Goal: Information Seeking & Learning: Learn about a topic

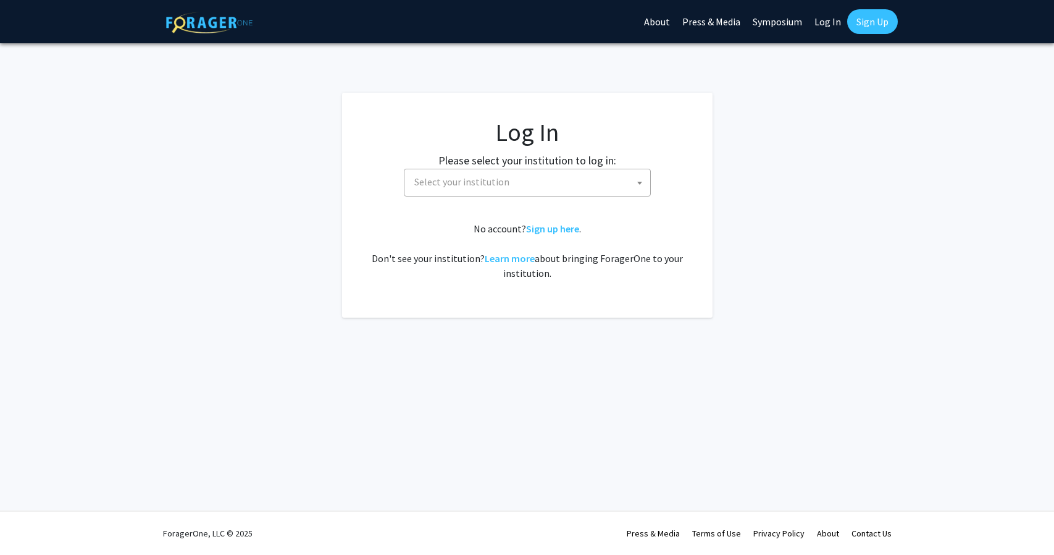
select select
click at [464, 192] on span "Select your institution" at bounding box center [529, 181] width 241 height 25
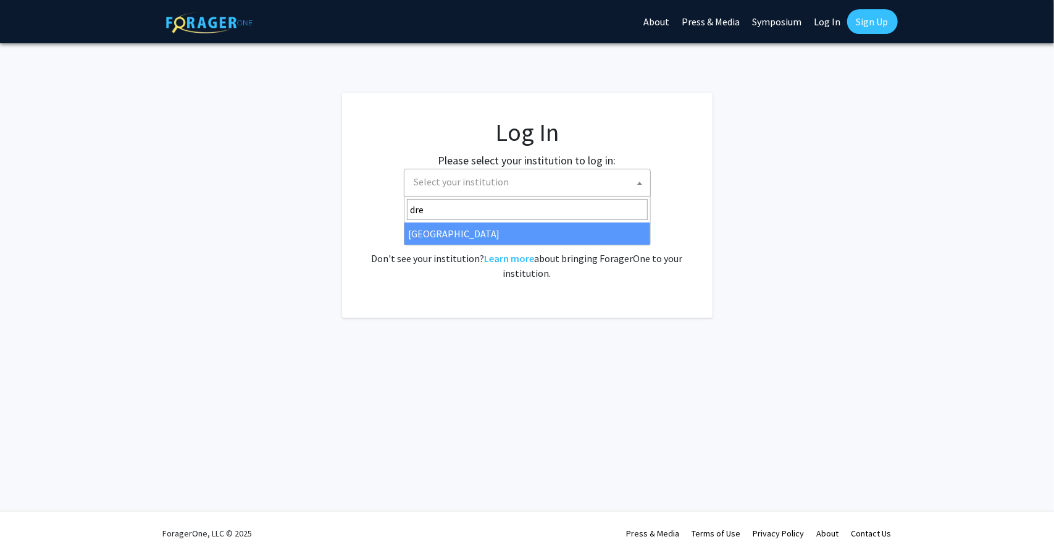
type input "dre"
select select "6"
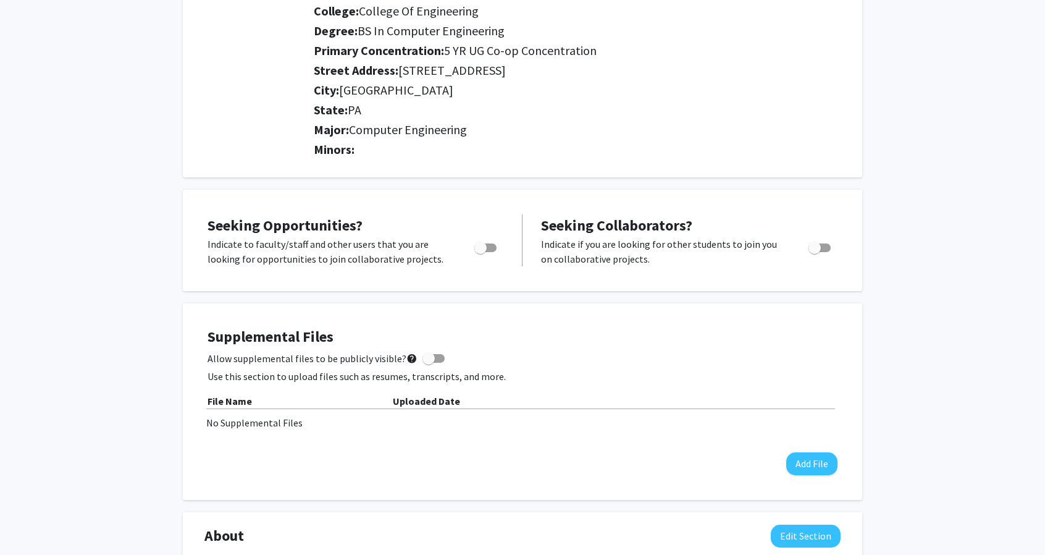
scroll to position [220, 0]
click at [484, 248] on span "Toggle" at bounding box center [480, 248] width 12 height 12
click at [481, 253] on input "Are you actively seeking opportunities?" at bounding box center [480, 253] width 1 height 1
checkbox input "true"
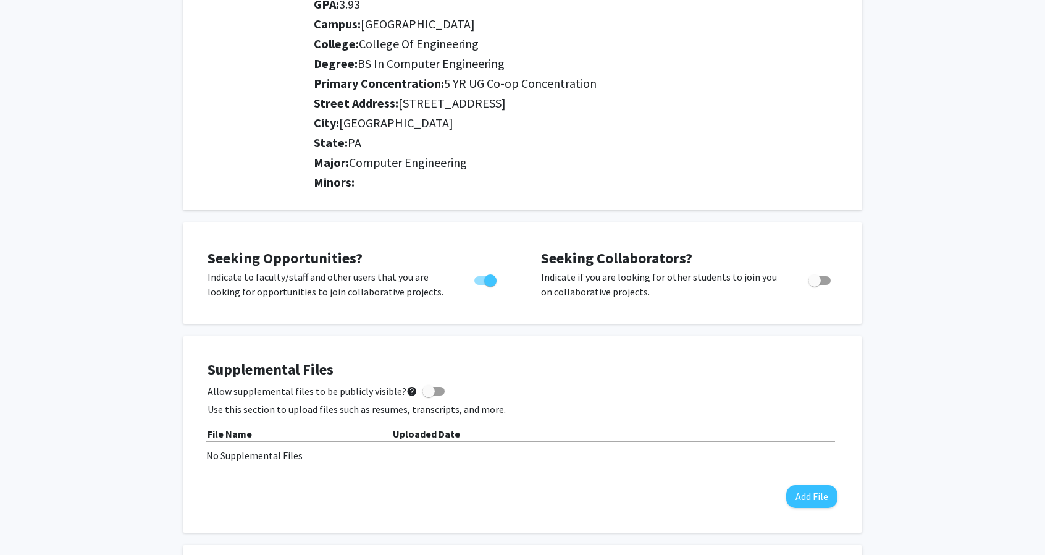
scroll to position [0, 0]
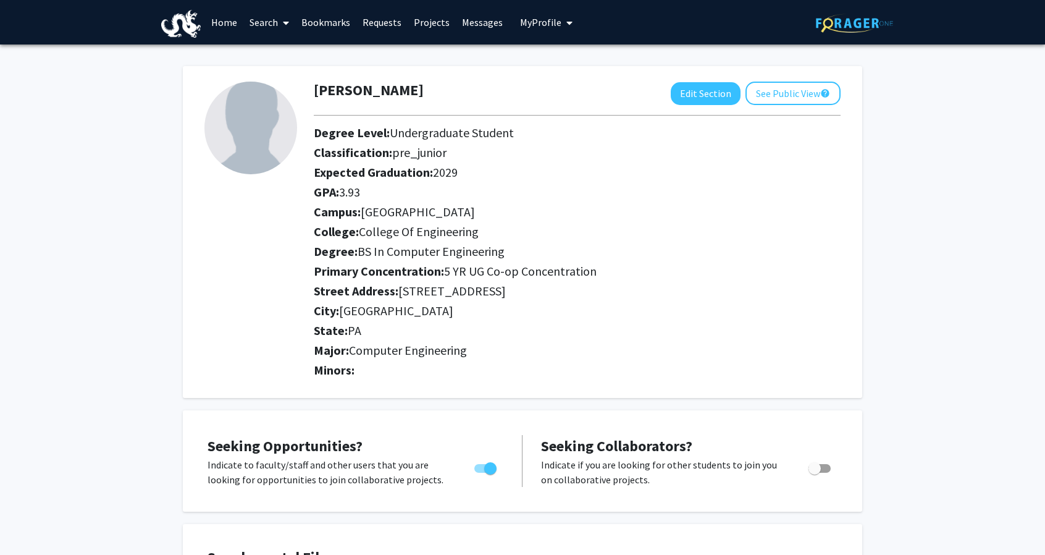
click at [259, 13] on link "Search" at bounding box center [269, 22] width 52 height 43
click at [276, 59] on span "Faculty/Staff" at bounding box center [288, 56] width 91 height 25
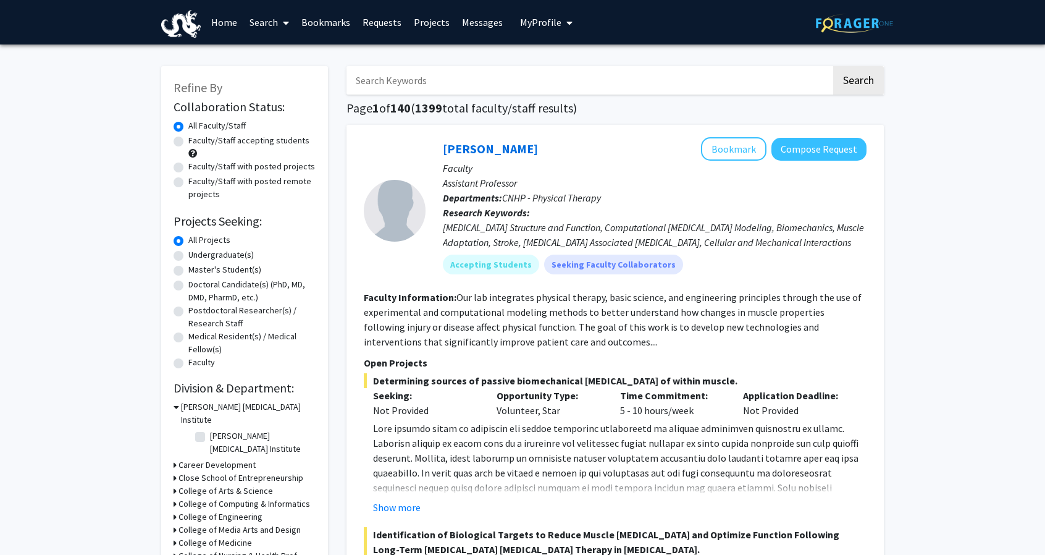
click at [442, 21] on link "Projects" at bounding box center [432, 22] width 48 height 43
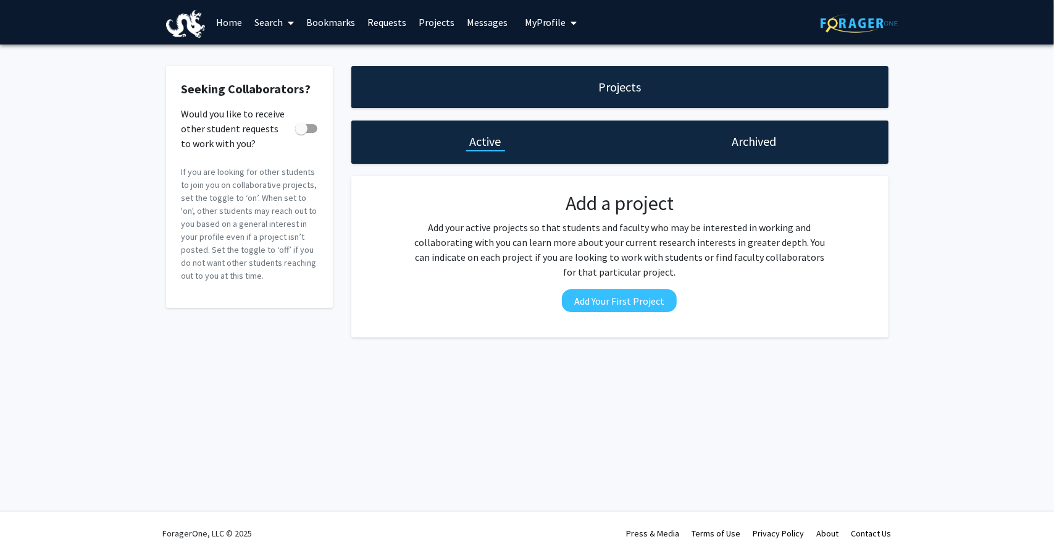
click at [284, 18] on span at bounding box center [288, 22] width 11 height 43
click at [283, 76] on span "Students" at bounding box center [285, 81] width 75 height 25
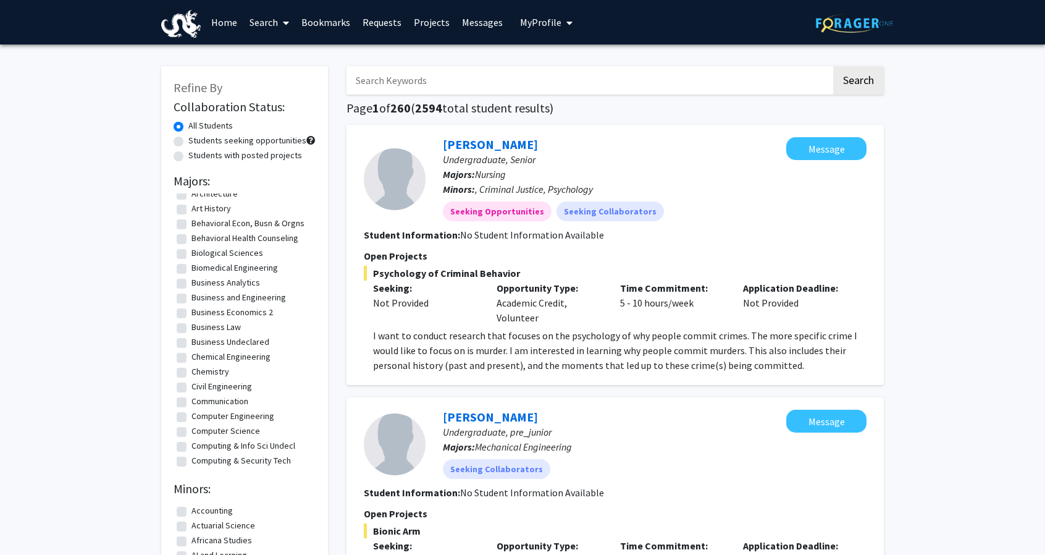
scroll to position [70, 0]
click at [204, 415] on label "Computer Engineering" at bounding box center [232, 414] width 83 height 13
click at [199, 415] on input "Computer Engineering" at bounding box center [195, 412] width 8 height 8
checkbox input "true"
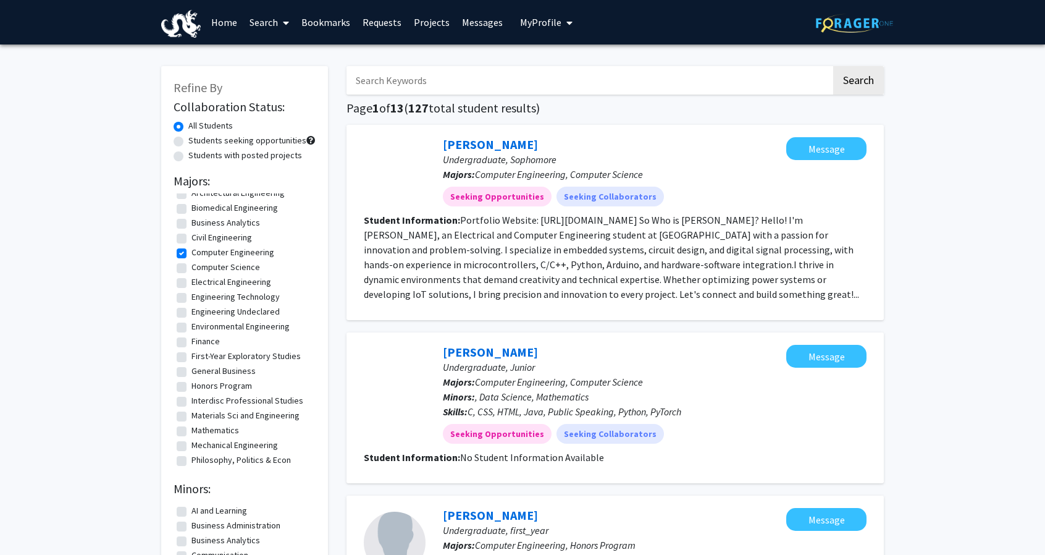
scroll to position [25, 0]
click at [257, 23] on link "Search" at bounding box center [269, 22] width 52 height 43
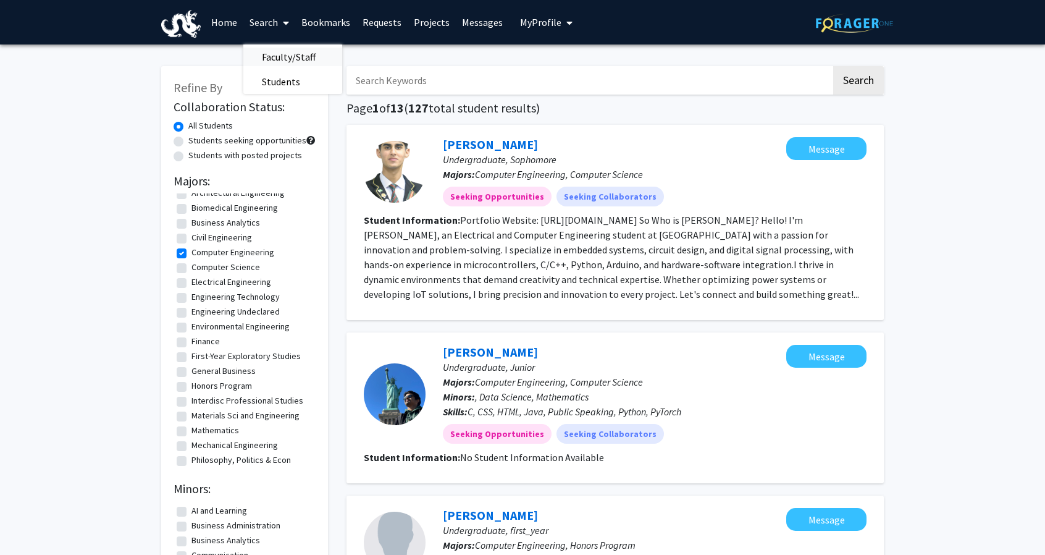
click at [278, 58] on span "Faculty/Staff" at bounding box center [288, 56] width 91 height 25
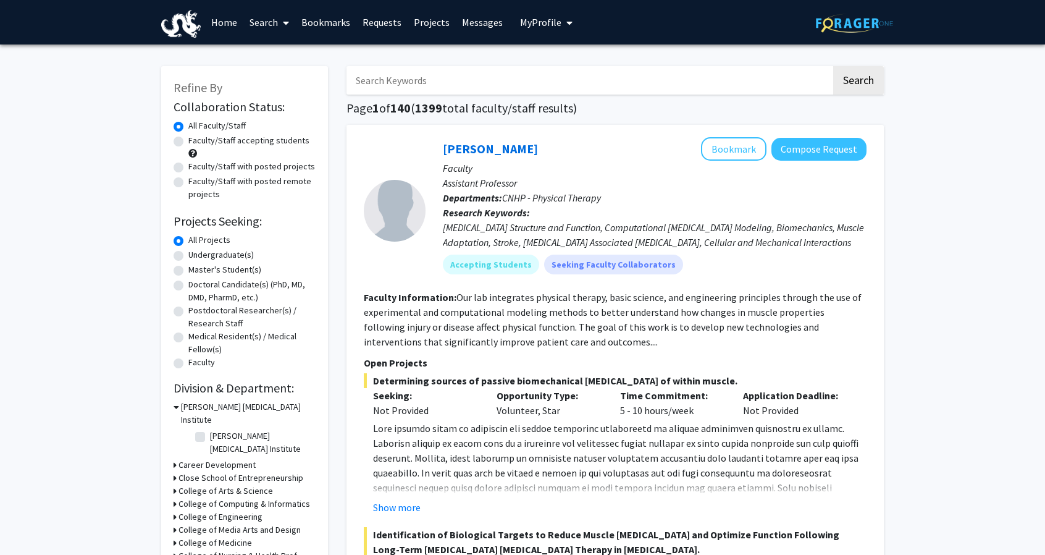
click at [188, 254] on label "Undergraduate(s)" at bounding box center [220, 254] width 65 height 13
click at [188, 254] on input "Undergraduate(s)" at bounding box center [192, 252] width 8 height 8
radio input "true"
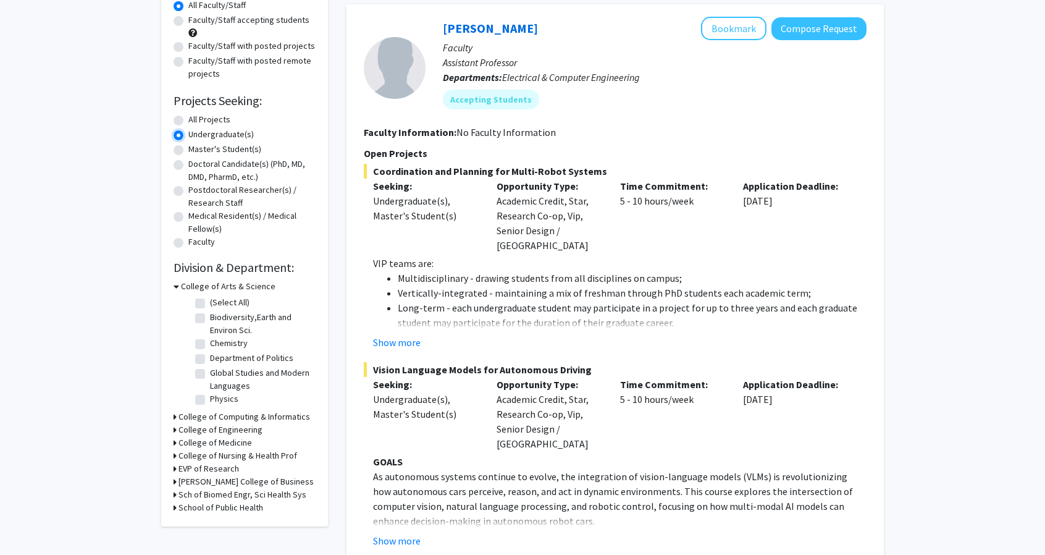
scroll to position [121, 0]
click at [238, 427] on h3 "College of Engineering" at bounding box center [220, 428] width 84 height 13
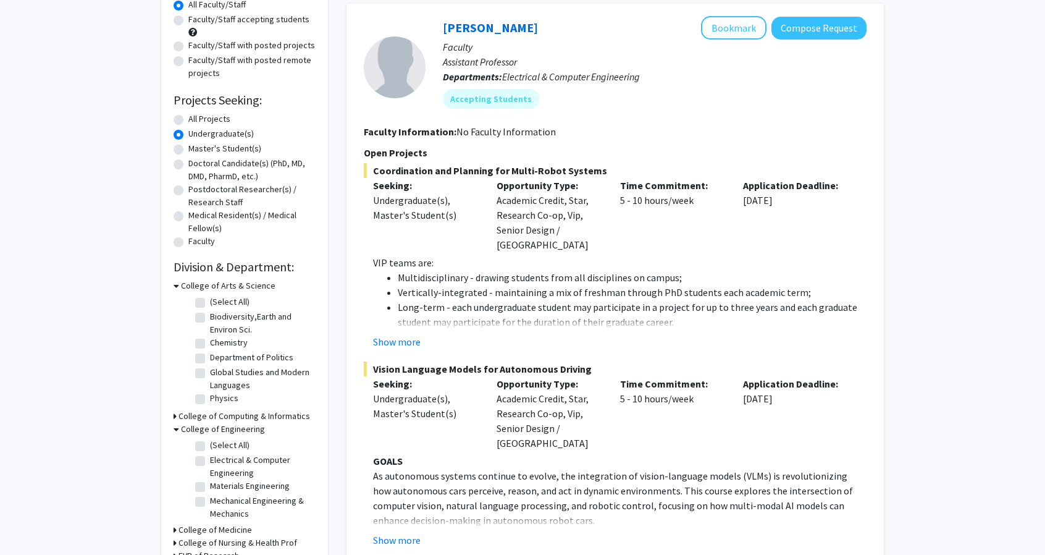
click at [198, 455] on fg-checkbox "Electrical & Computer Engineering Electrical & Computer Engineering" at bounding box center [253, 466] width 117 height 26
click at [210, 461] on label "Electrical & Computer Engineering" at bounding box center [261, 466] width 103 height 26
click at [210, 461] on input "Electrical & Computer Engineering" at bounding box center [214, 457] width 8 height 8
checkbox input "true"
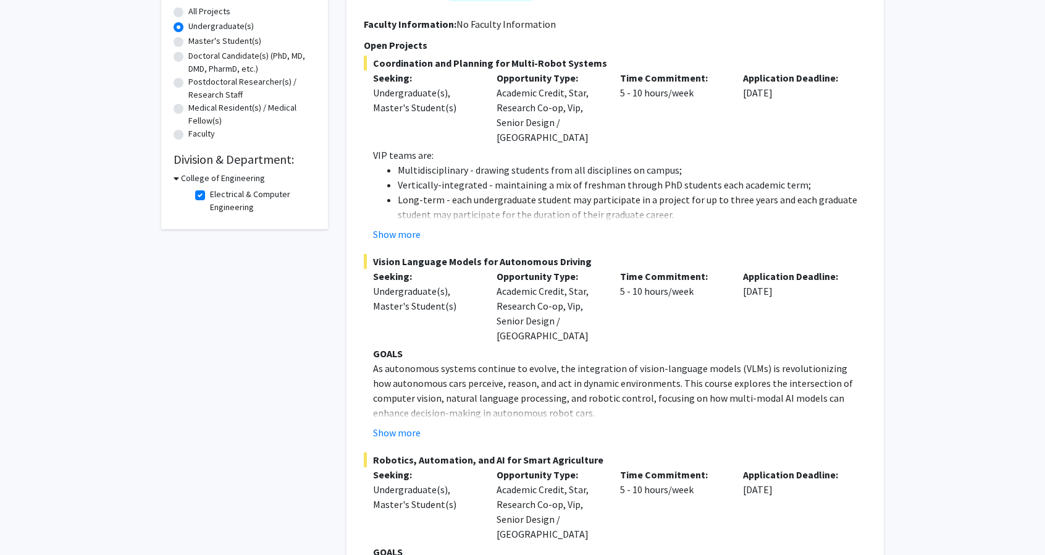
scroll to position [230, 0]
click at [384, 225] on button "Show more" at bounding box center [397, 232] width 48 height 15
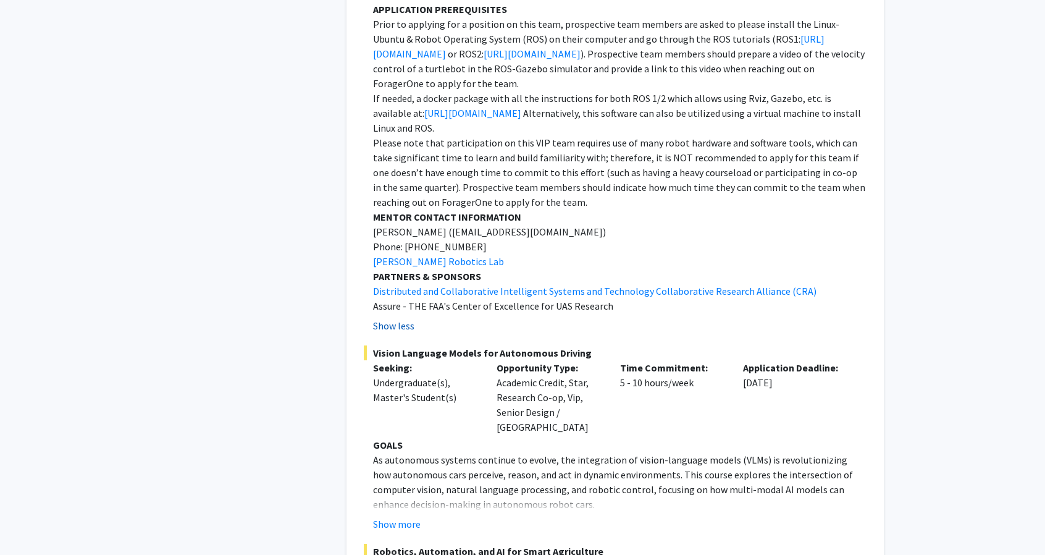
scroll to position [1736, 0]
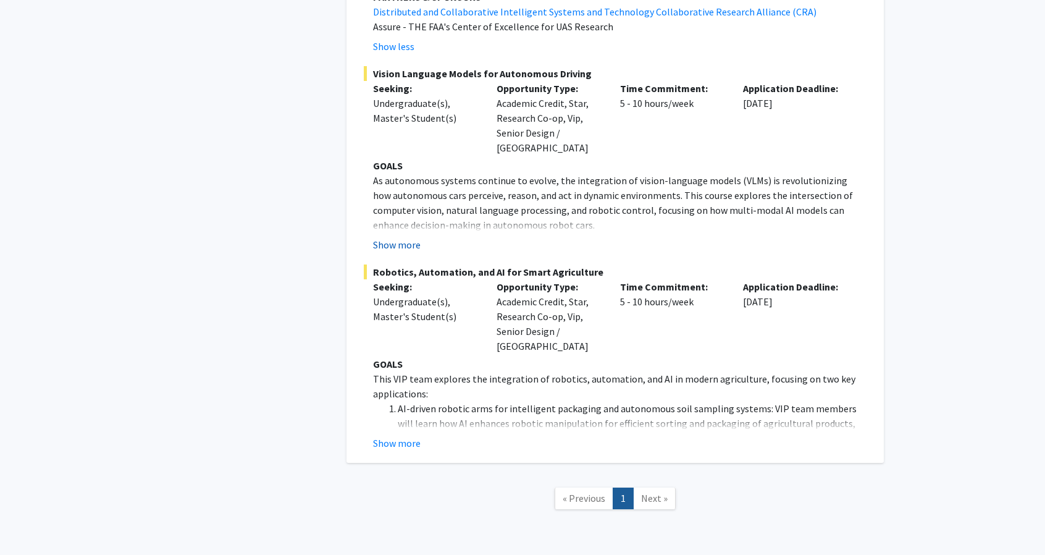
click at [390, 237] on button "Show more" at bounding box center [397, 244] width 48 height 15
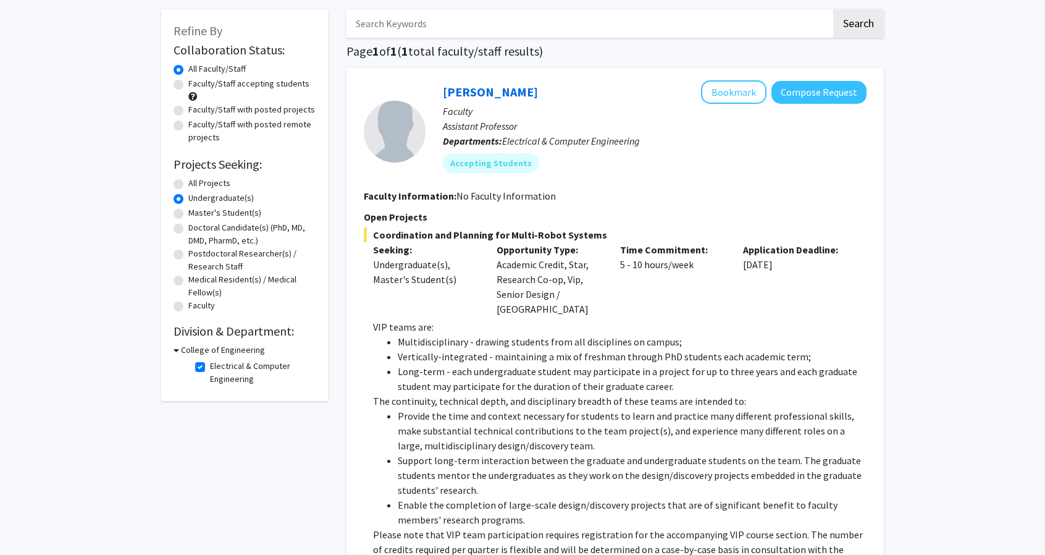
scroll to position [0, 0]
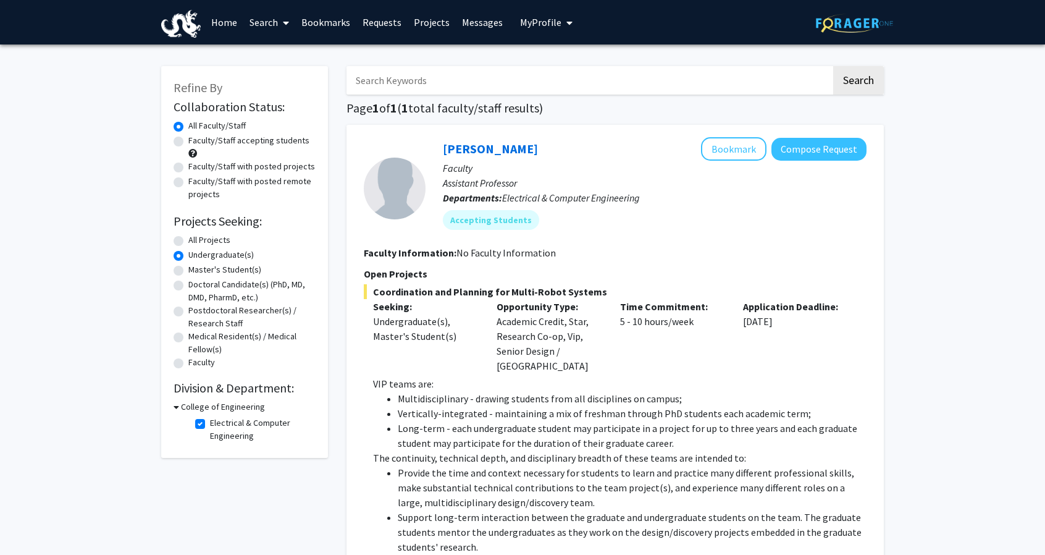
click at [188, 241] on label "All Projects" at bounding box center [209, 239] width 42 height 13
click at [188, 241] on input "All Projects" at bounding box center [192, 237] width 8 height 8
radio input "true"
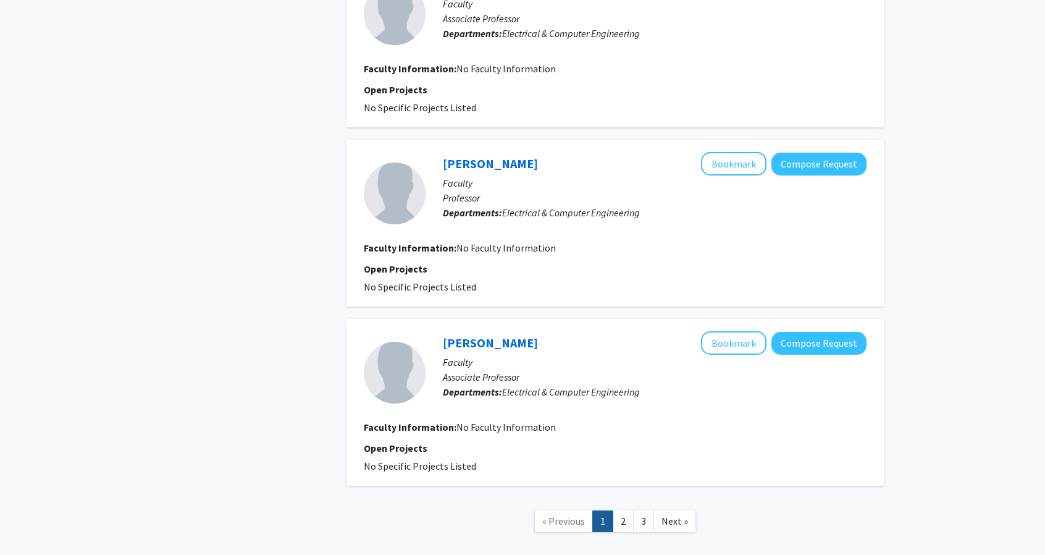
scroll to position [2947, 0]
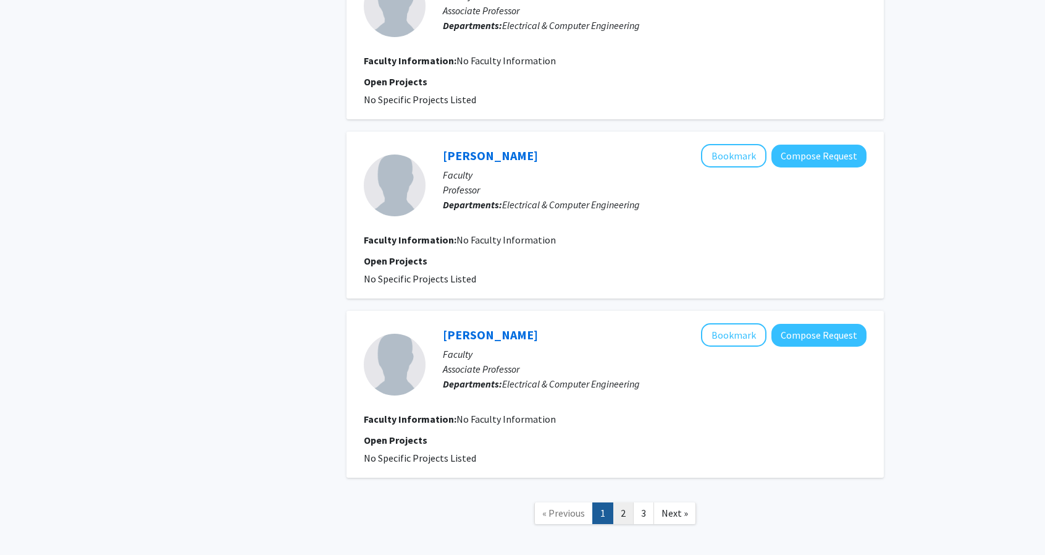
click at [617, 502] on link "2" at bounding box center [623, 513] width 21 height 22
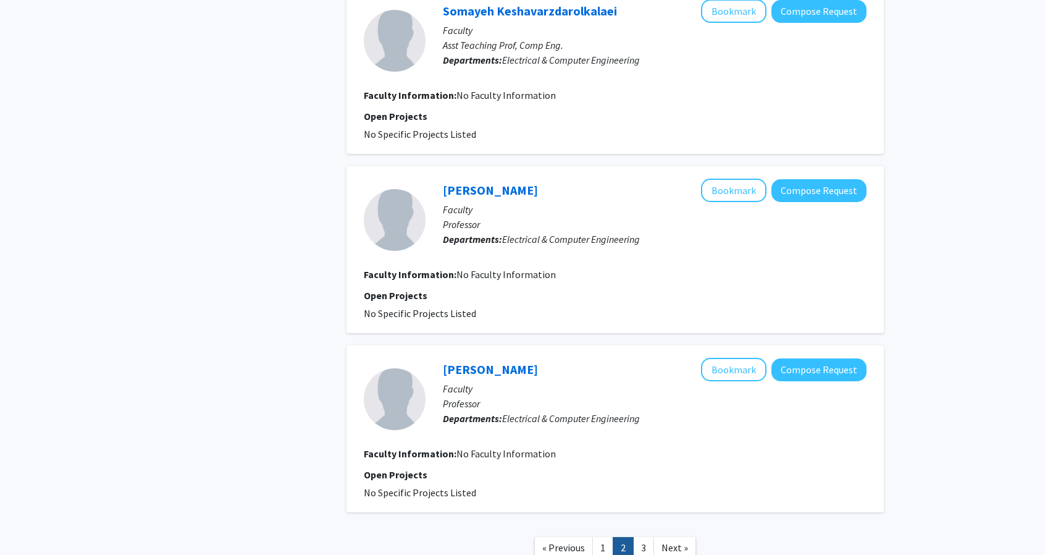
scroll to position [1485, 0]
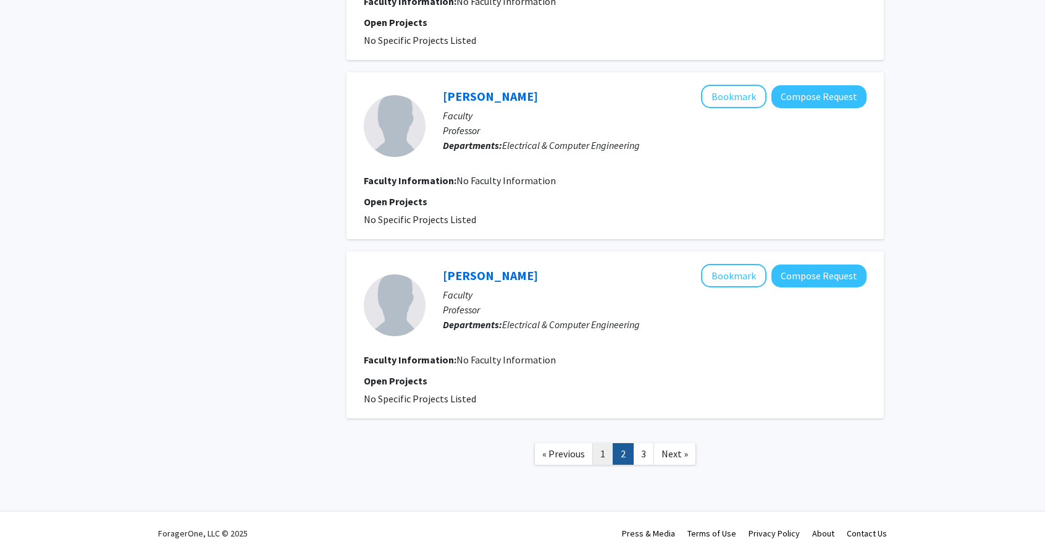
click at [601, 449] on link "1" at bounding box center [602, 454] width 21 height 22
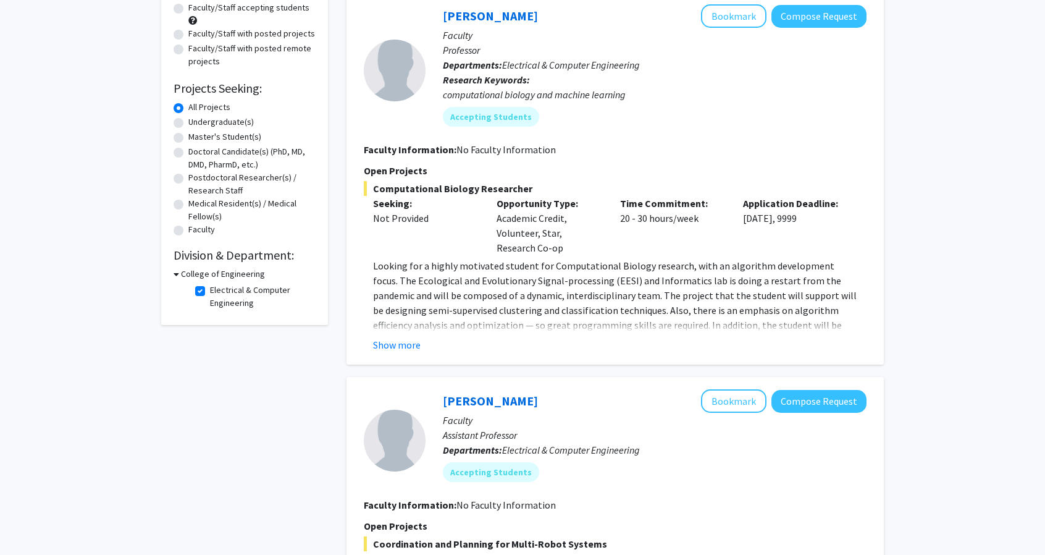
scroll to position [180, 0]
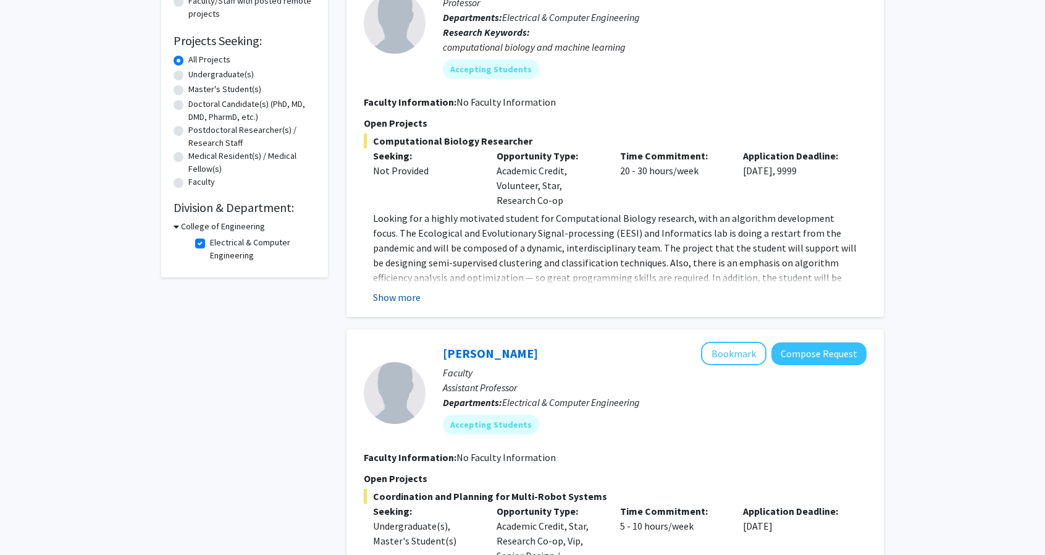
click at [406, 303] on button "Show more" at bounding box center [397, 297] width 48 height 15
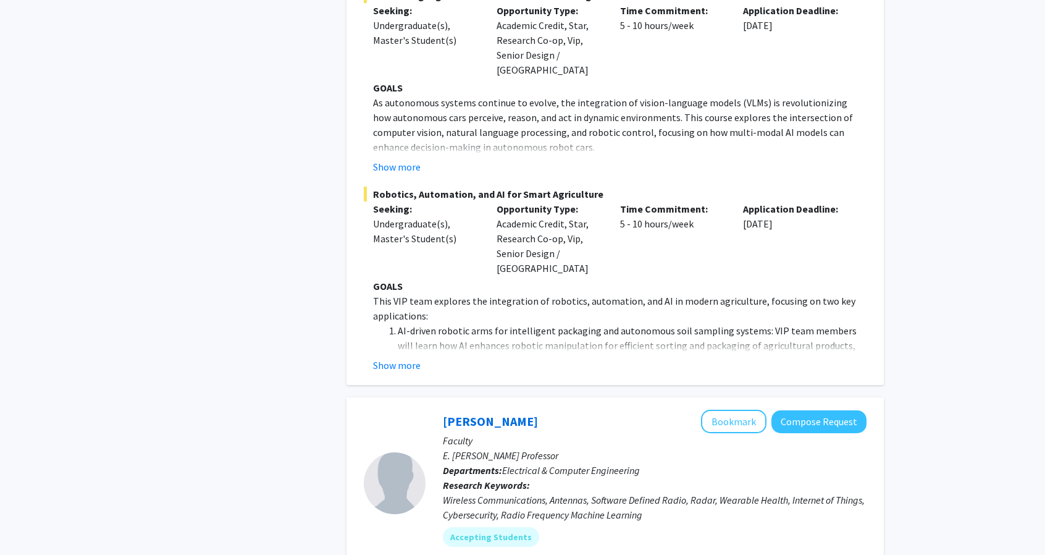
scroll to position [1326, 0]
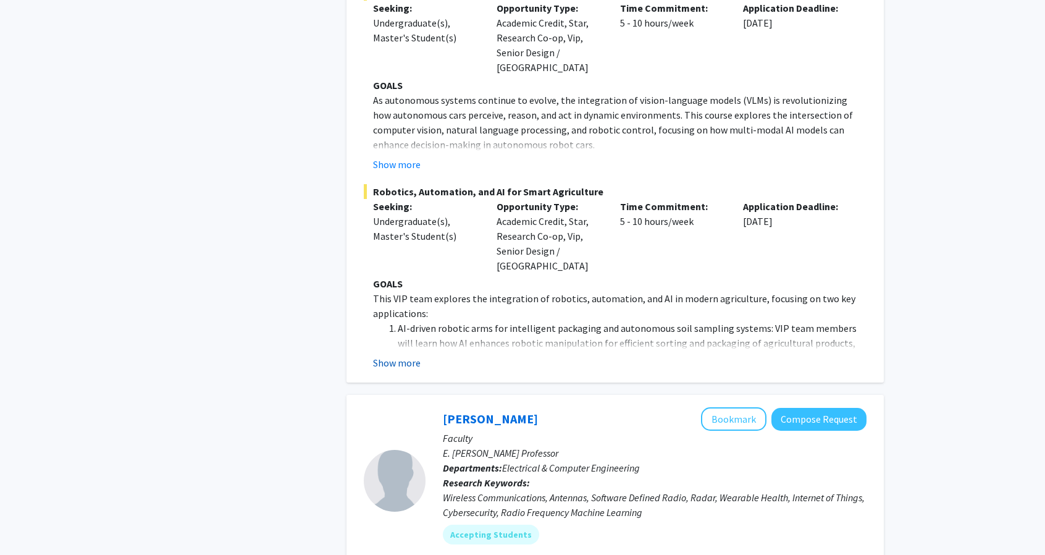
click at [397, 355] on button "Show more" at bounding box center [397, 362] width 48 height 15
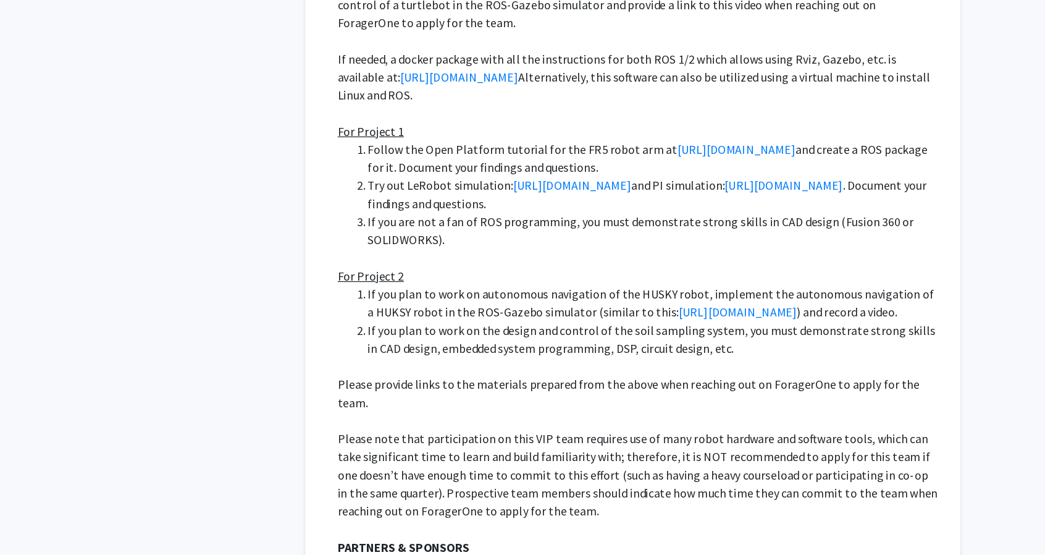
scroll to position [2687, 0]
